Goal: Information Seeking & Learning: Learn about a topic

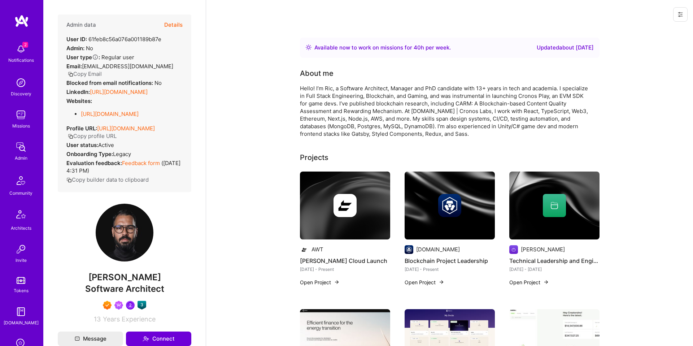
click at [176, 20] on button "Details" at bounding box center [173, 24] width 18 height 21
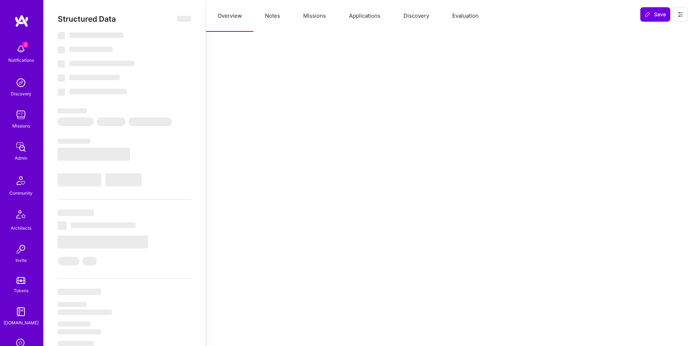
click at [281, 19] on button "Notes" at bounding box center [272, 16] width 38 height 32
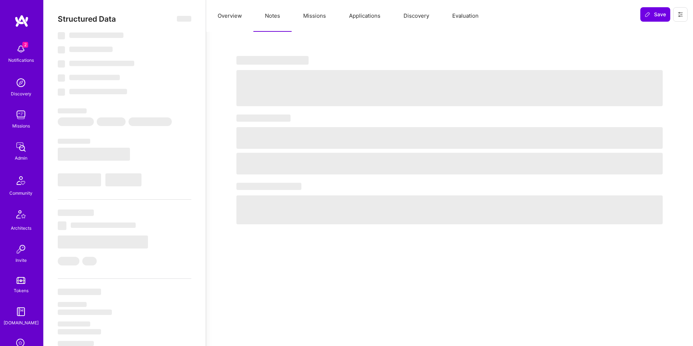
select select "Right Now"
select select "7"
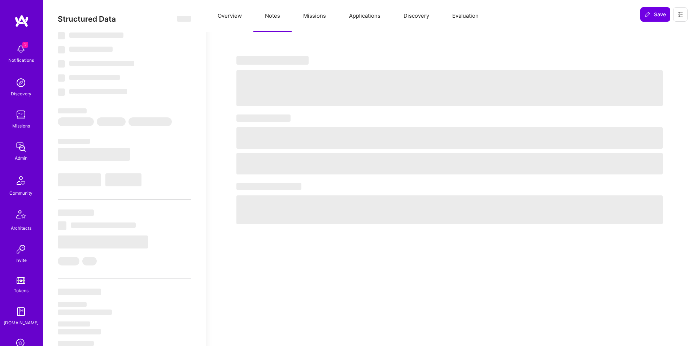
select select "US"
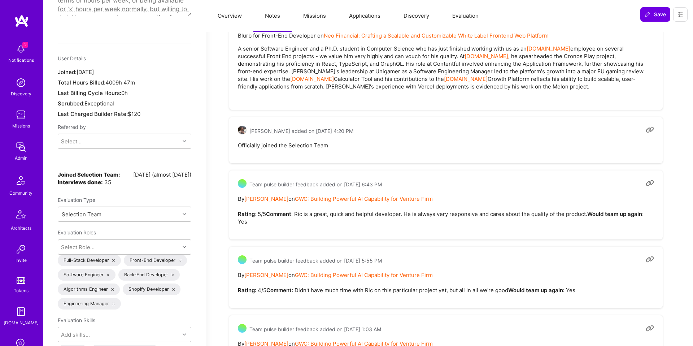
scroll to position [613, 0]
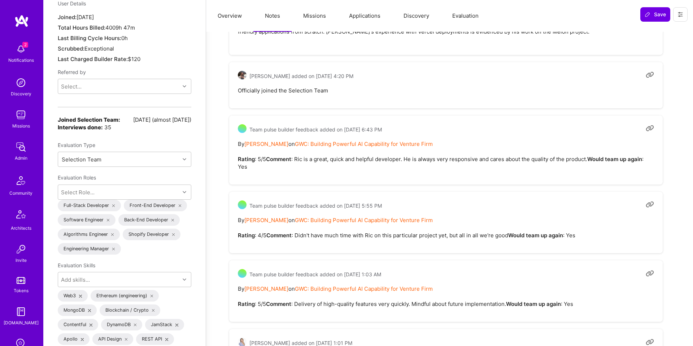
click at [469, 167] on pre "By [PERSON_NAME] on GWC: Building Powerful AI Capability for Venture Firm Ratin…" at bounding box center [446, 155] width 416 height 30
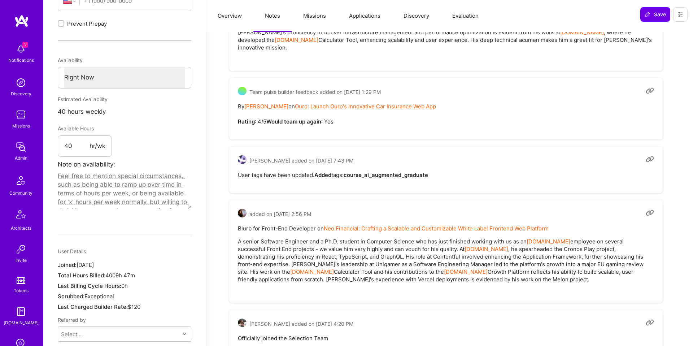
scroll to position [0, 0]
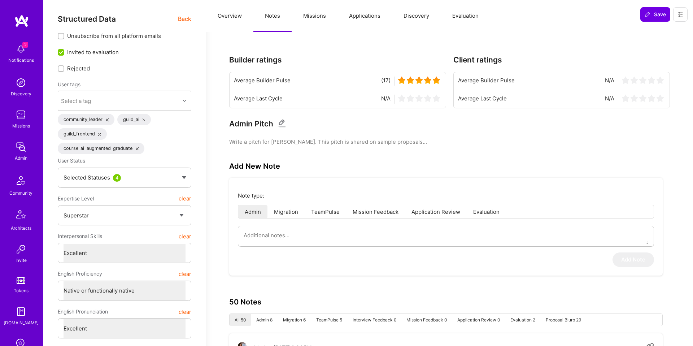
click at [329, 25] on button "Missions" at bounding box center [315, 16] width 46 height 32
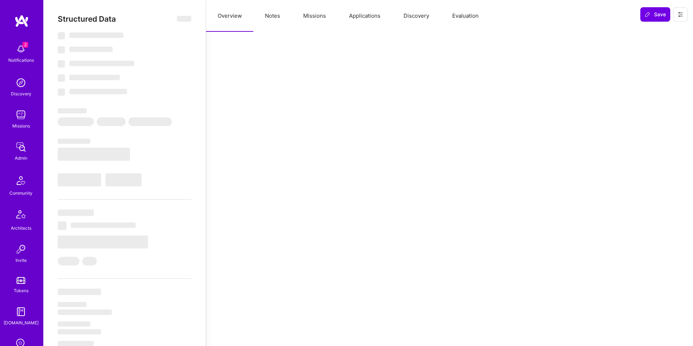
click at [317, 25] on button "Missions" at bounding box center [315, 16] width 46 height 32
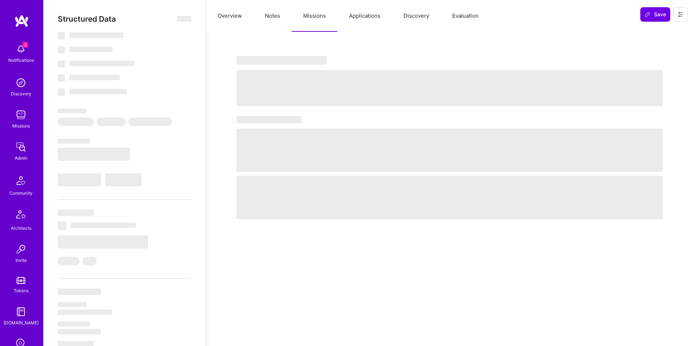
select select "Right Now"
select select "7"
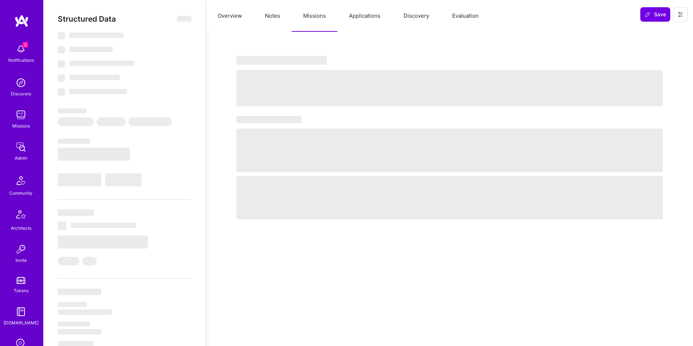
select select "IN"
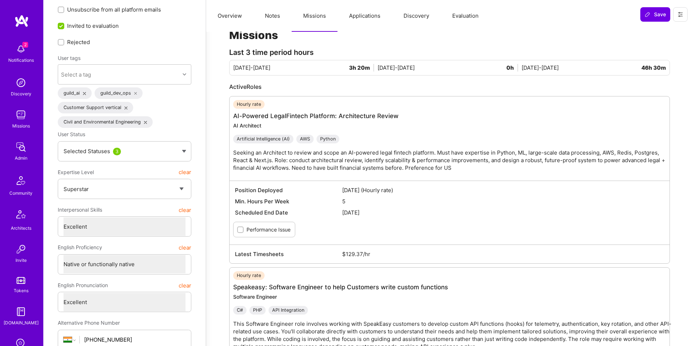
scroll to position [27, 0]
click at [300, 169] on p "Seeking an Architect to review and scope an AI-powered legal fintech platform. …" at bounding box center [453, 159] width 440 height 23
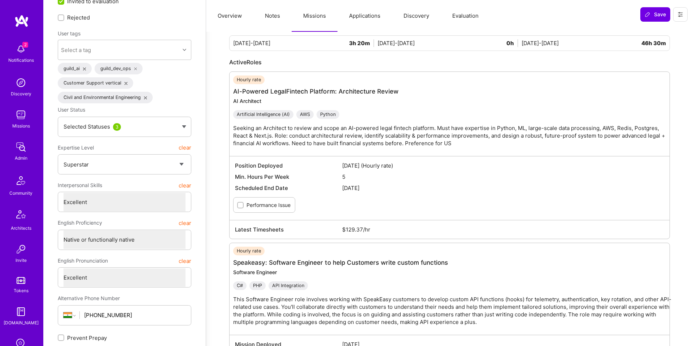
scroll to position [0, 0]
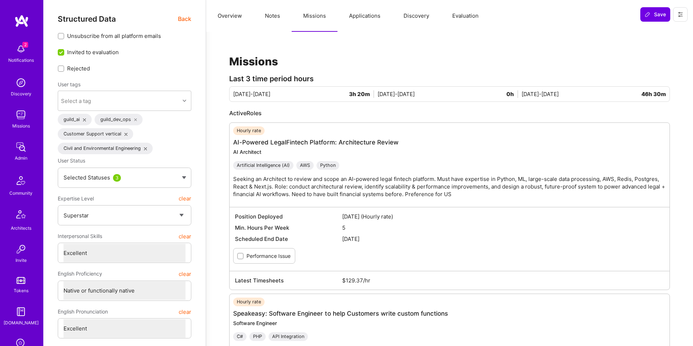
click at [223, 18] on button "Overview" at bounding box center [229, 16] width 47 height 32
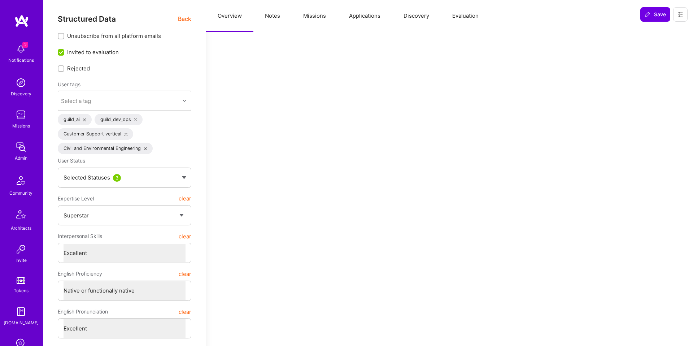
click at [276, 15] on button "Notes" at bounding box center [272, 16] width 38 height 32
type textarea "x"
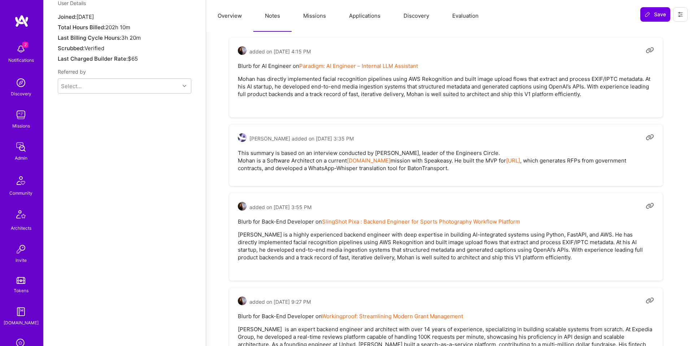
scroll to position [614, 0]
click at [445, 152] on pre "This summary is based on an interview conducted by Vineet, leader of the Engine…" at bounding box center [446, 159] width 416 height 23
click at [636, 151] on pre "This summary is based on an interview conducted by Vineet, leader of the Engine…" at bounding box center [446, 159] width 416 height 23
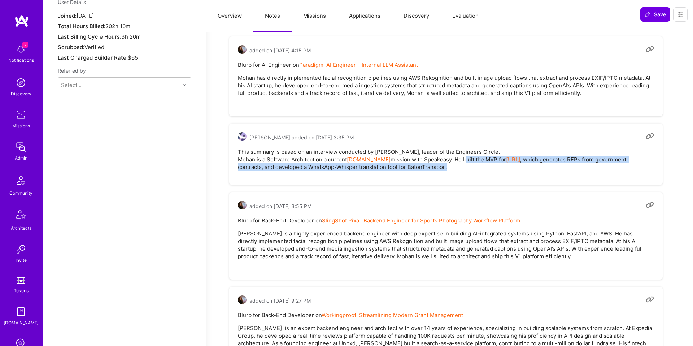
click at [407, 161] on pre "This summary is based on an interview conducted by Vineet, leader of the Engine…" at bounding box center [446, 159] width 416 height 23
copy pre "built the MVP for Starbridge.ai , which generates RFPs from government contract…"
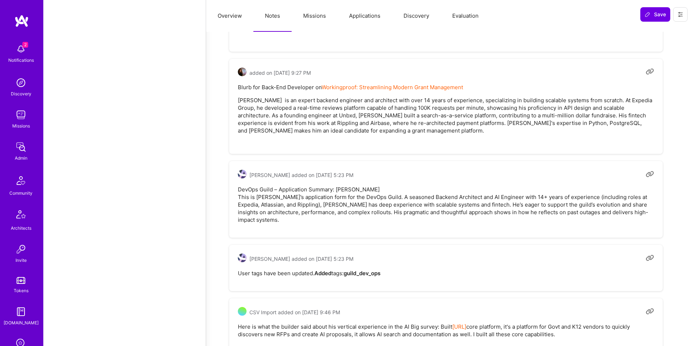
scroll to position [846, 0]
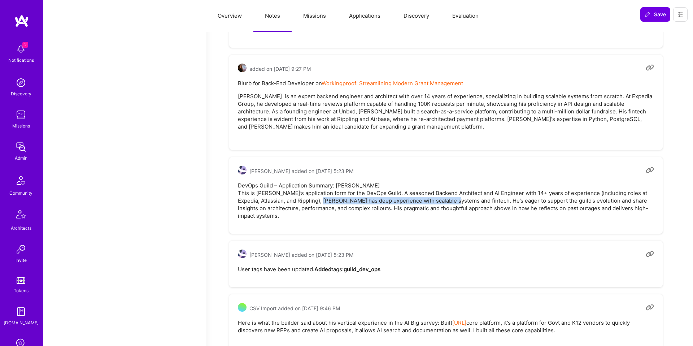
drag, startPoint x: 330, startPoint y: 193, endPoint x: 461, endPoint y: 194, distance: 130.7
click at [461, 194] on pre "DevOps Guild – Application Summary: Mohan Singh This is Mohan’s application for…" at bounding box center [446, 201] width 416 height 38
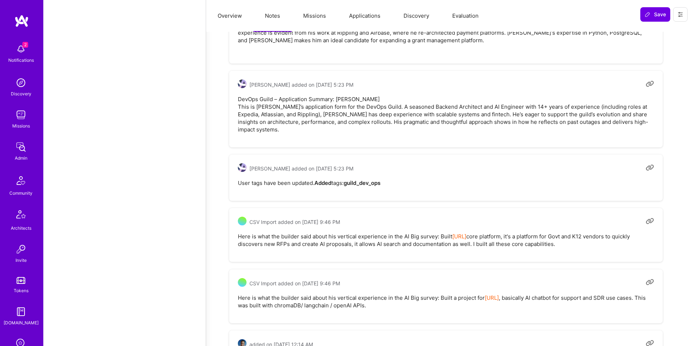
scroll to position [936, 0]
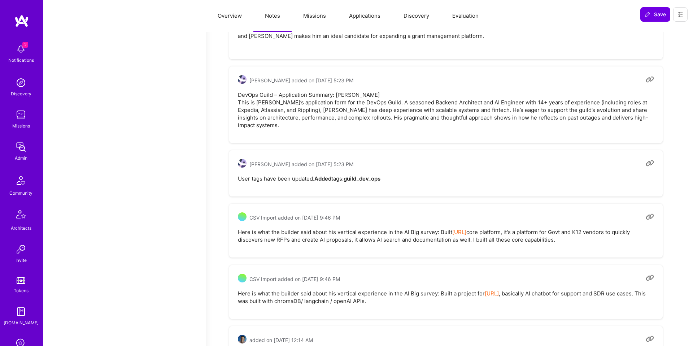
click at [321, 228] on pre "Here is what the builder said about his vertical experience in the AI Big surve…" at bounding box center [446, 235] width 416 height 15
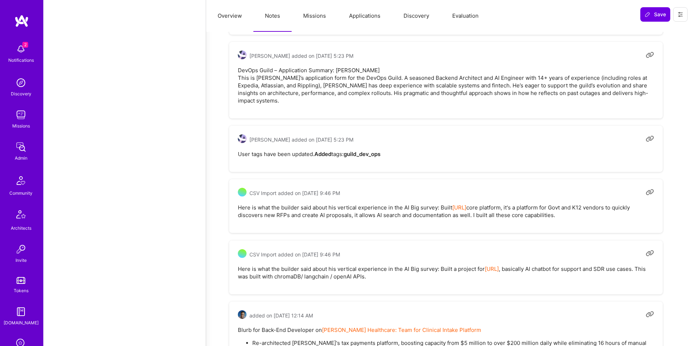
scroll to position [967, 0]
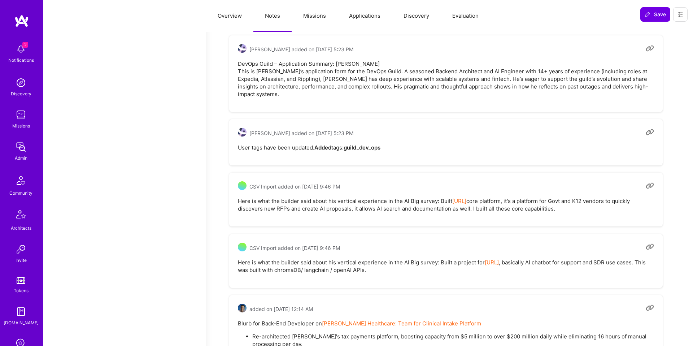
click at [440, 197] on pre "Here is what the builder said about his vertical experience in the AI Big surve…" at bounding box center [446, 204] width 416 height 15
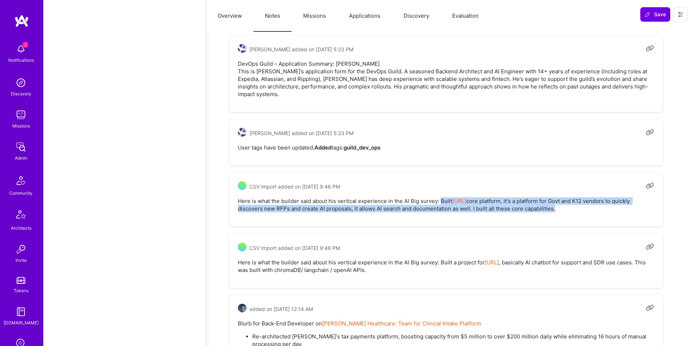
click at [547, 200] on pre "Here is what the builder said about his vertical experience in the AI Big surve…" at bounding box center [446, 204] width 416 height 15
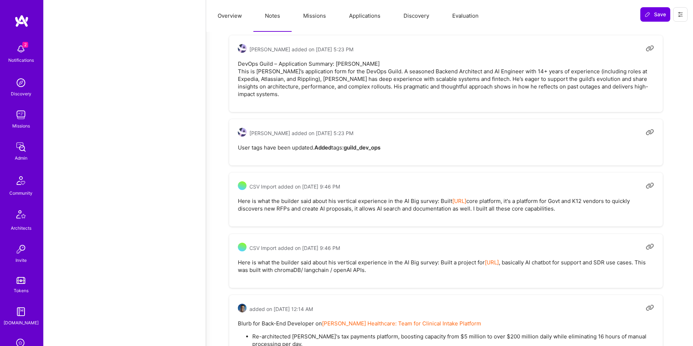
click at [526, 210] on div "CSV Import added on July 8, 2025 at 9:46 PM Here is what the builder said about…" at bounding box center [446, 200] width 434 height 54
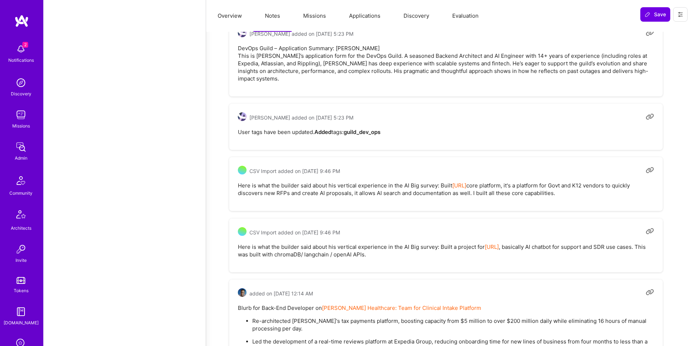
scroll to position [993, 0]
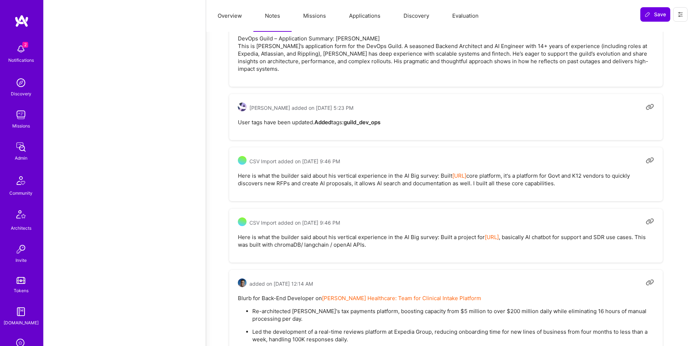
click at [316, 233] on pre "Here is what the builder said about his vertical experience in the AI Big surve…" at bounding box center [446, 240] width 416 height 15
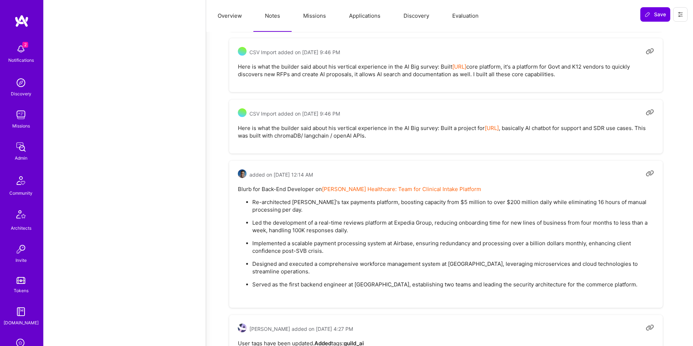
scroll to position [1082, 0]
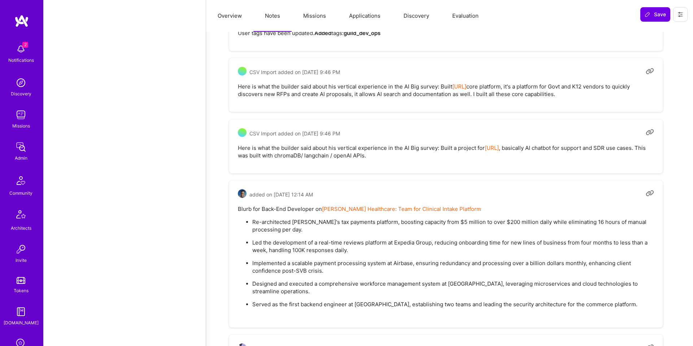
drag, startPoint x: 446, startPoint y: 148, endPoint x: 441, endPoint y: 143, distance: 6.9
click at [441, 144] on pre "Here is what the builder said about his vertical experience in the AI Big surve…" at bounding box center [446, 151] width 416 height 15
copy pre "Built a project for artisan.ai , basically AI chatbot for support and SDR use c…"
click at [447, 83] on pre "Here is what the builder said about his vertical experience in the AI Big surve…" at bounding box center [446, 90] width 416 height 15
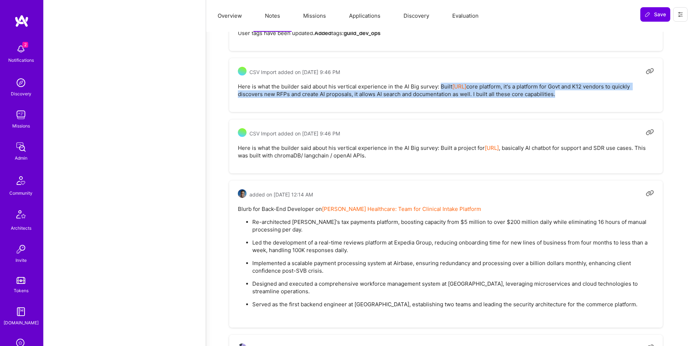
click at [579, 88] on pre "Here is what the builder said about his vertical experience in the AI Big surve…" at bounding box center [446, 90] width 416 height 15
copy pre "Built Starbridge.ai core platform, it's a platform for Govt and K12 vendors to …"
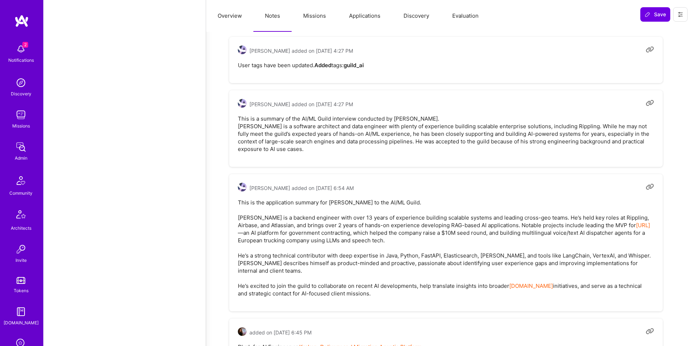
scroll to position [1381, 0]
click at [342, 129] on pre "This is a summary of the AI/ML Guild interview conducted by Tomi. Mohan is a so…" at bounding box center [446, 132] width 416 height 38
click at [580, 116] on pre "This is a summary of the AI/ML Guild interview conducted by Tomi. Mohan is a so…" at bounding box center [446, 132] width 416 height 38
drag, startPoint x: 580, startPoint y: 116, endPoint x: 537, endPoint y: 122, distance: 43.4
click at [580, 116] on pre "This is a summary of the AI/ML Guild interview conducted by Tomi. Mohan is a so…" at bounding box center [446, 132] width 416 height 38
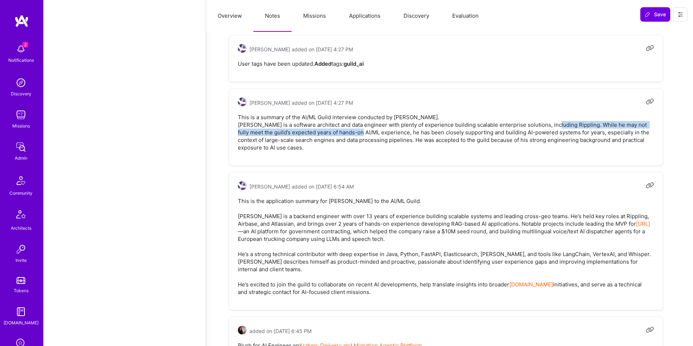
click at [373, 128] on pre "This is a summary of the AI/ML Guild interview conducted by Tomi. Mohan is a so…" at bounding box center [446, 132] width 416 height 38
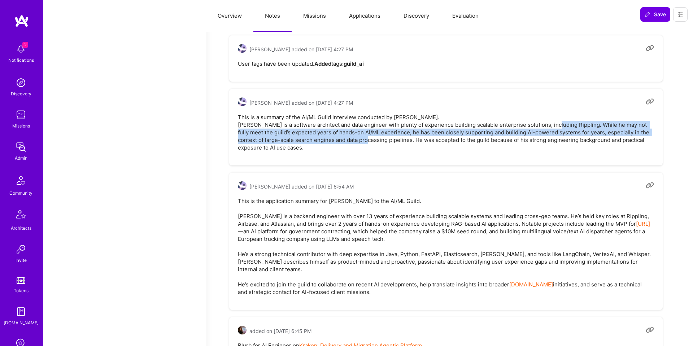
drag, startPoint x: 378, startPoint y: 132, endPoint x: 383, endPoint y: 132, distance: 4.3
click at [379, 132] on pre "This is a summary of the AI/ML Guild interview conducted by Tomi. Mohan is a so…" at bounding box center [446, 132] width 416 height 38
copy pre "While he may not fully meet the guild’s expected years of hands-on AI/ML experi…"
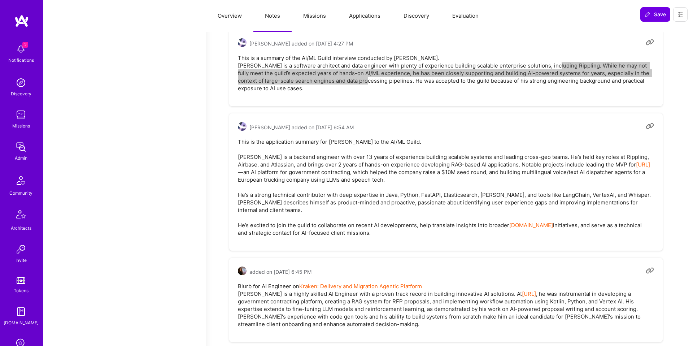
scroll to position [1447, 0]
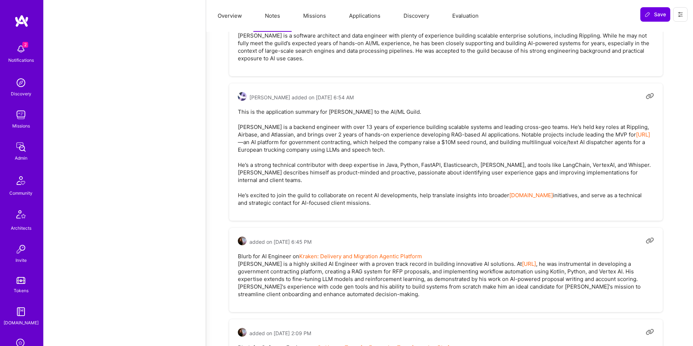
click at [350, 190] on pre "This is the application summary for Mohan Singh to the AI/ML Guild. Mohan is a …" at bounding box center [446, 157] width 416 height 99
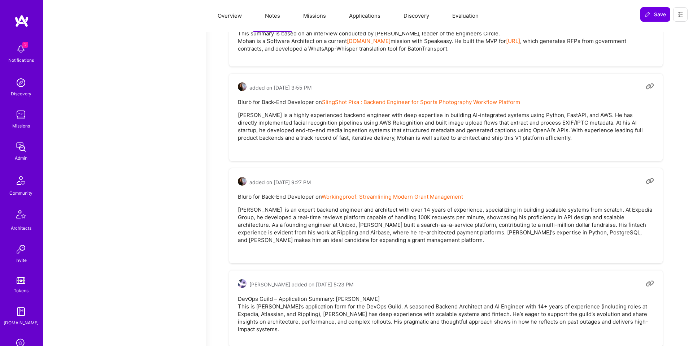
scroll to position [0, 0]
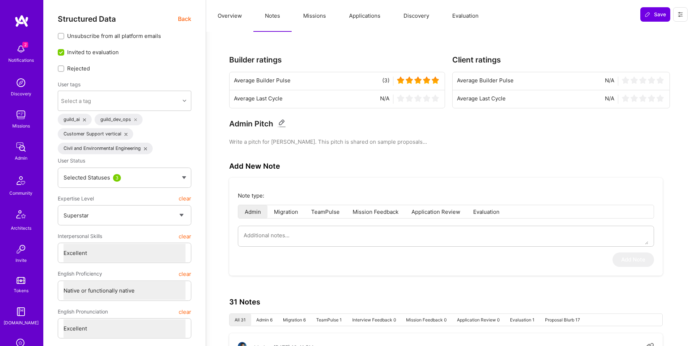
click at [316, 17] on button "Missions" at bounding box center [315, 16] width 46 height 32
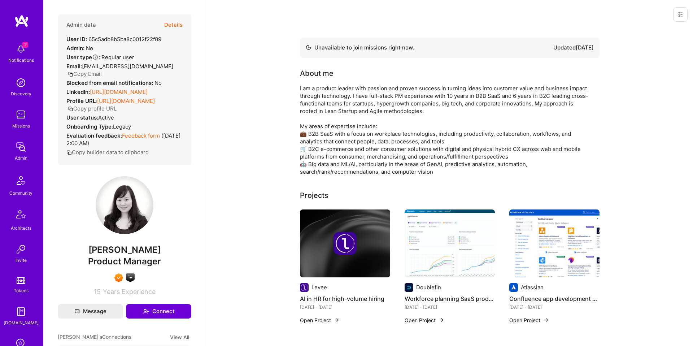
click at [138, 247] on span "Elaine Hankins" at bounding box center [125, 249] width 134 height 11
click at [175, 23] on button "Details" at bounding box center [173, 24] width 18 height 21
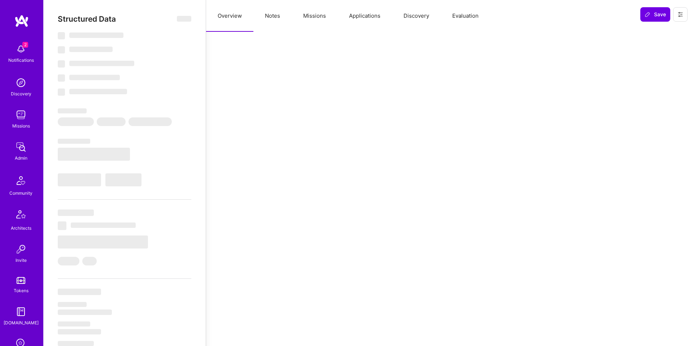
select select "Not Available"
select select "6 Months"
select select "7"
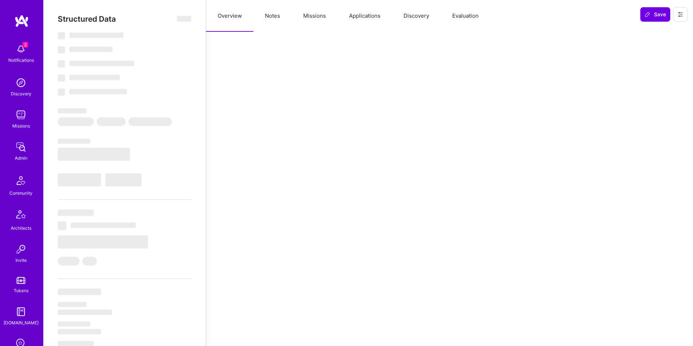
select select "7"
select select "US"
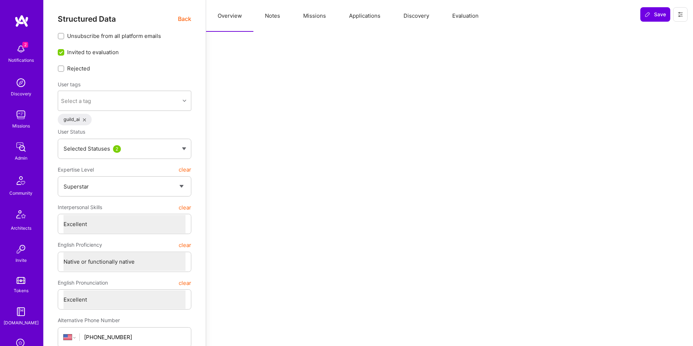
click at [309, 17] on button "Missions" at bounding box center [315, 16] width 46 height 32
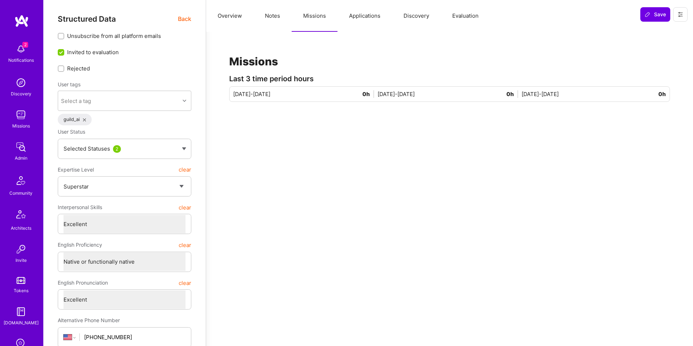
click at [286, 16] on button "Notes" at bounding box center [272, 16] width 38 height 32
type textarea "x"
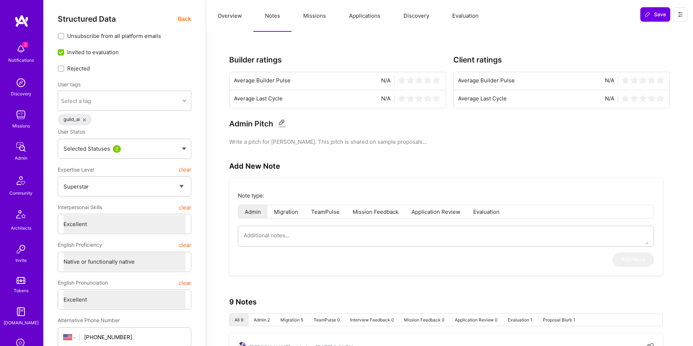
click at [178, 15] on span "Back" at bounding box center [184, 18] width 13 height 9
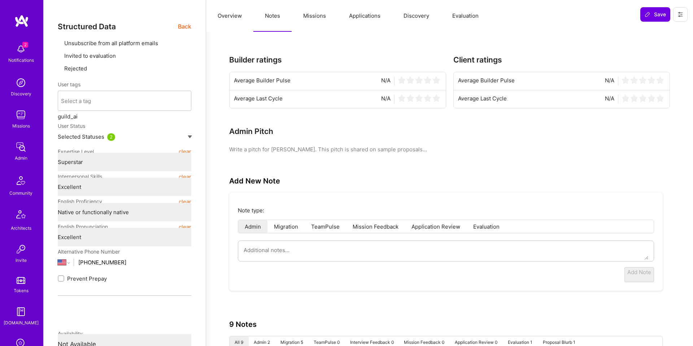
type textarea "x"
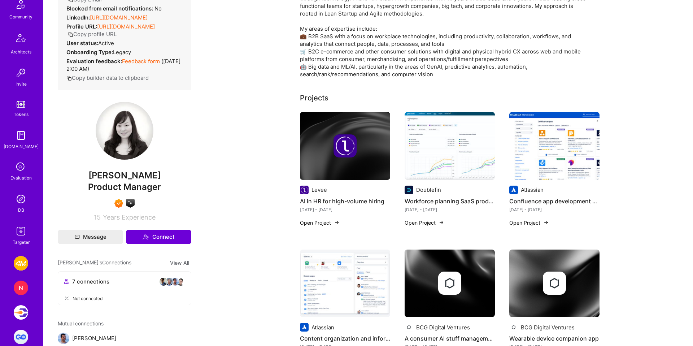
scroll to position [287, 0]
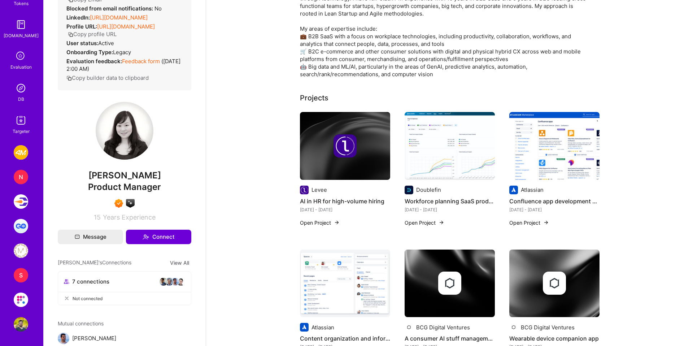
click at [18, 88] on img at bounding box center [21, 88] width 14 height 14
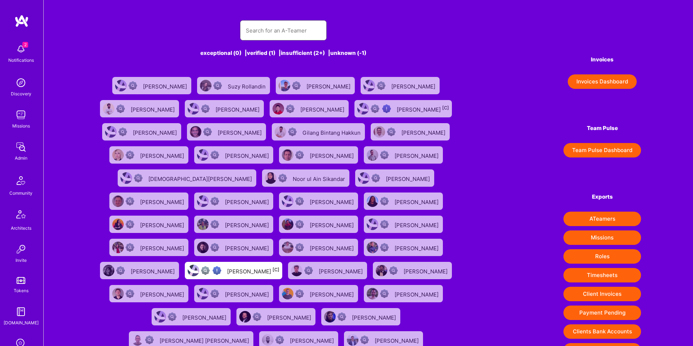
click at [300, 34] on input "text" at bounding box center [283, 30] width 75 height 18
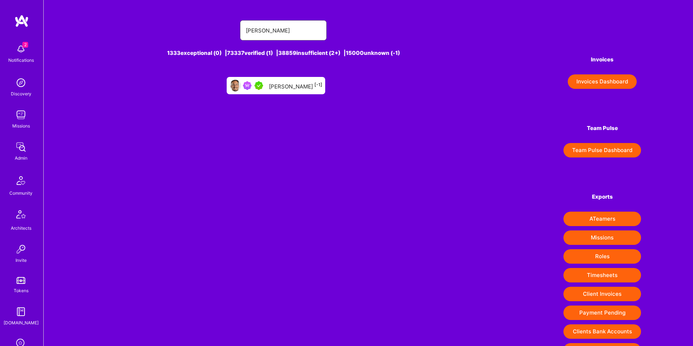
type input "nathaniel meron"
click at [317, 88] on div "Nathaniel Meron [-1]" at bounding box center [295, 85] width 53 height 9
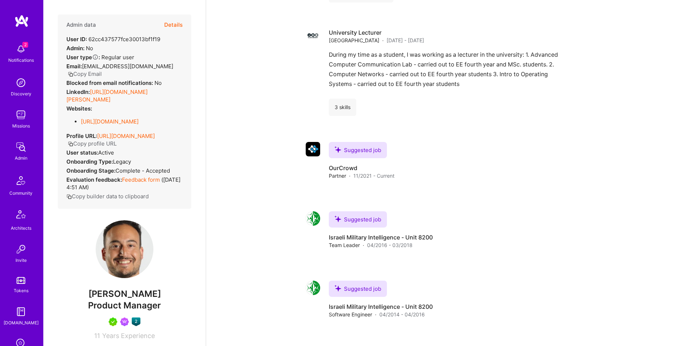
scroll to position [606, 0]
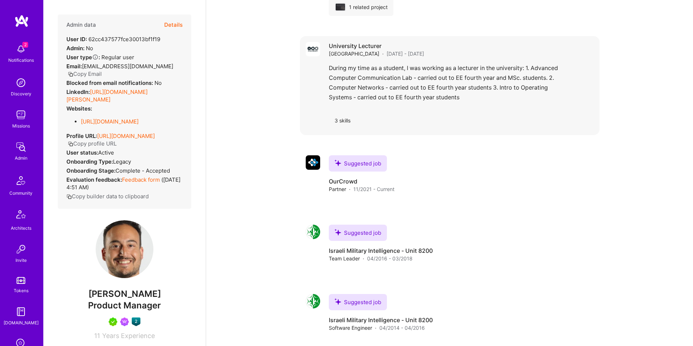
drag, startPoint x: 300, startPoint y: 71, endPoint x: 246, endPoint y: 67, distance: 54.6
click at [245, 67] on div "Available now to work on missions for 40 h per week . Updated 10 months ago Abo…" at bounding box center [449, 3] width 487 height 1160
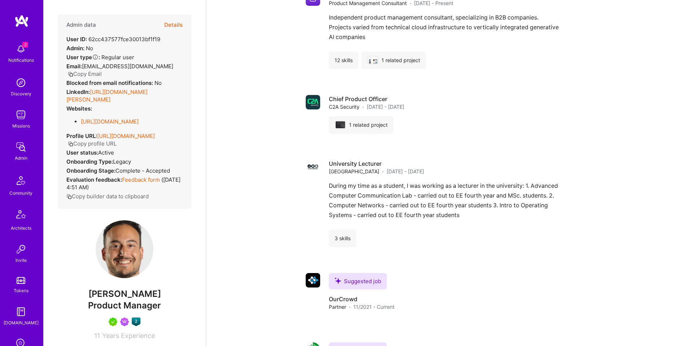
scroll to position [483, 0]
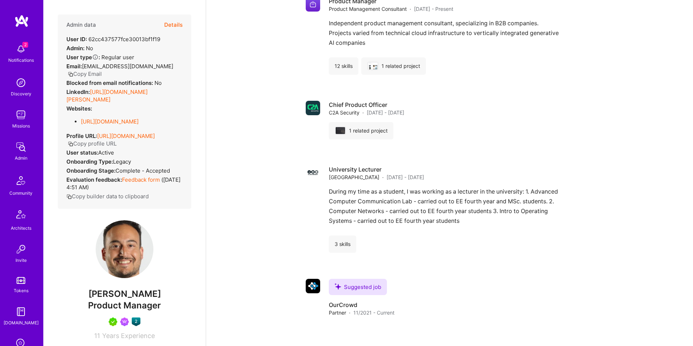
click at [179, 30] on button "Details" at bounding box center [173, 24] width 18 height 21
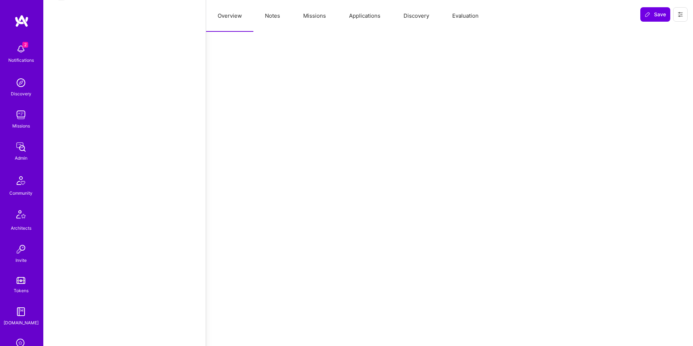
scroll to position [485, 0]
click at [287, 23] on button "Notes" at bounding box center [272, 16] width 38 height 32
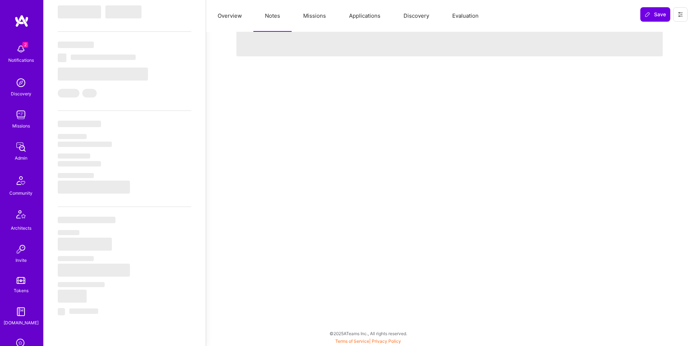
type textarea "x"
select select "Right Now"
select select "5"
select select "4"
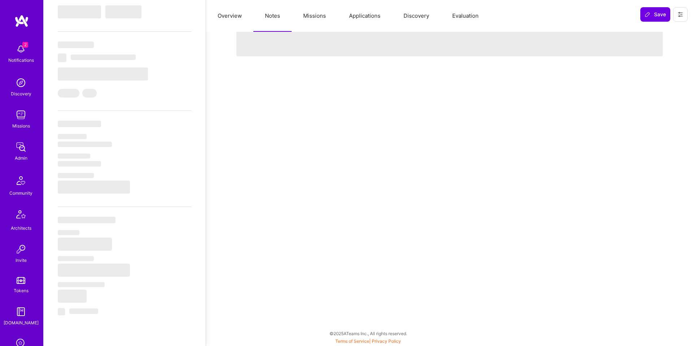
select select "7"
select select "IL"
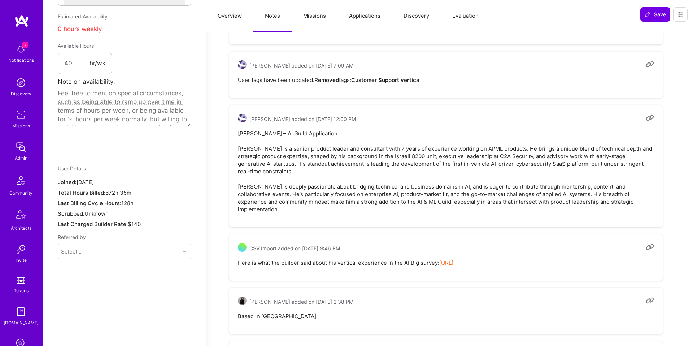
scroll to position [417, 0]
click at [357, 188] on pre "Nathaniel Meron – AI Guild Application Nathaniel is a senior product leader and…" at bounding box center [446, 172] width 416 height 83
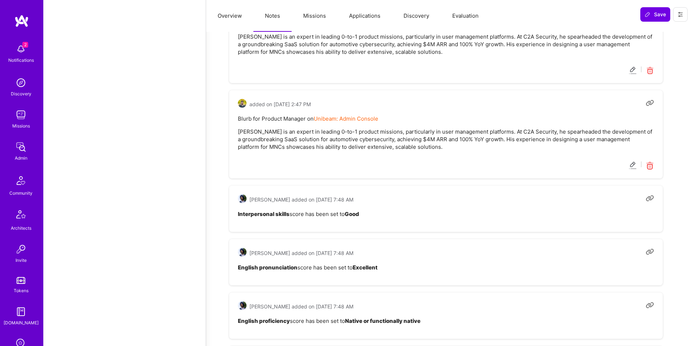
scroll to position [1254, 0]
